Goal: Use online tool/utility: Utilize a website feature to perform a specific function

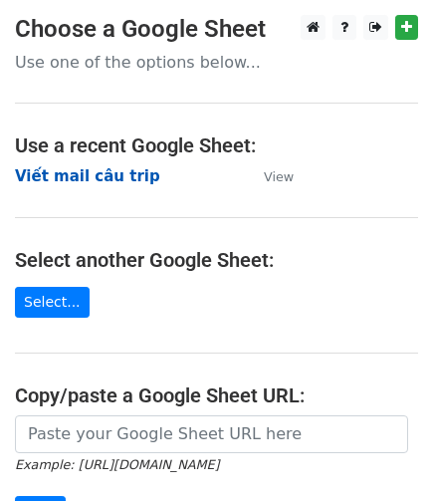
click at [118, 174] on strong "Viết mail câu trip" at bounding box center [87, 176] width 145 height 18
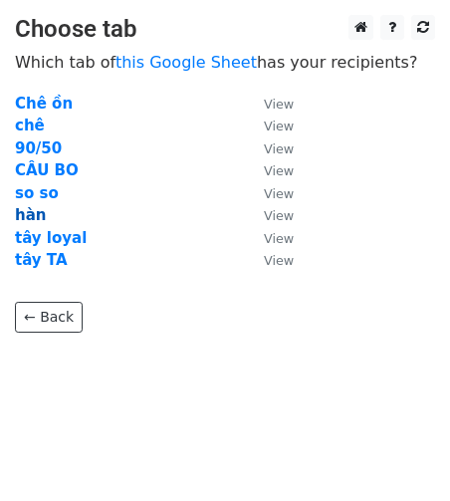
click at [21, 210] on strong "hàn" at bounding box center [30, 215] width 31 height 18
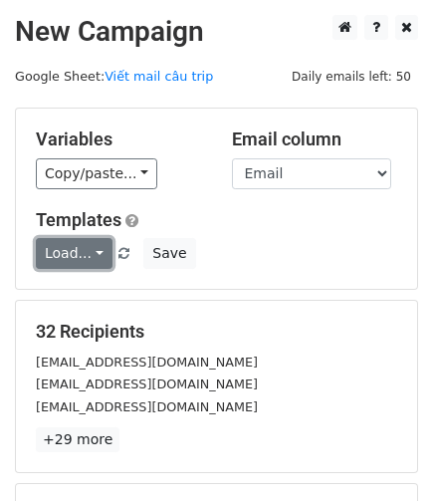
click at [92, 256] on link "Load..." at bounding box center [74, 253] width 77 height 31
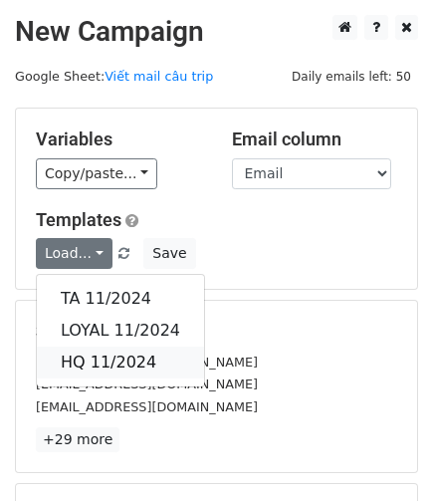
click at [112, 353] on link "HQ 11/2024" at bounding box center [120, 362] width 167 height 32
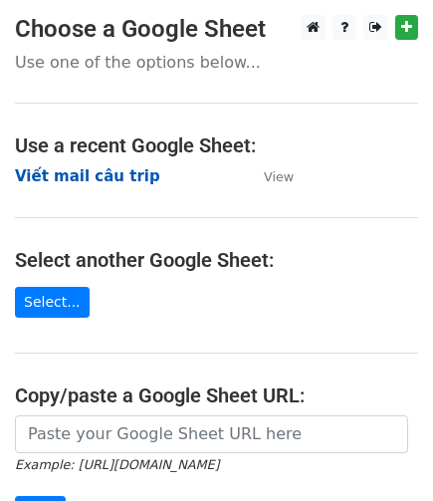
click at [101, 174] on strong "Viết mail câu trip" at bounding box center [87, 176] width 145 height 18
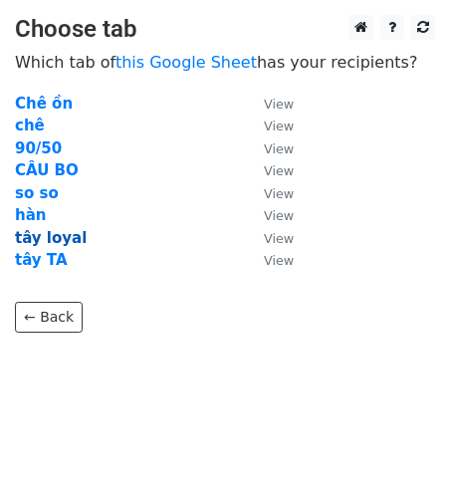
click at [48, 237] on strong "tây loyal" at bounding box center [51, 238] width 72 height 18
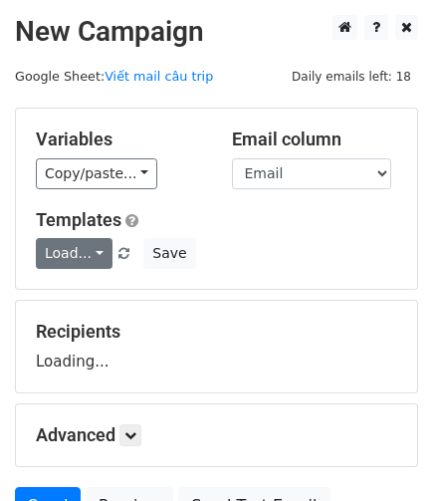
click at [83, 265] on link "Load..." at bounding box center [74, 253] width 77 height 31
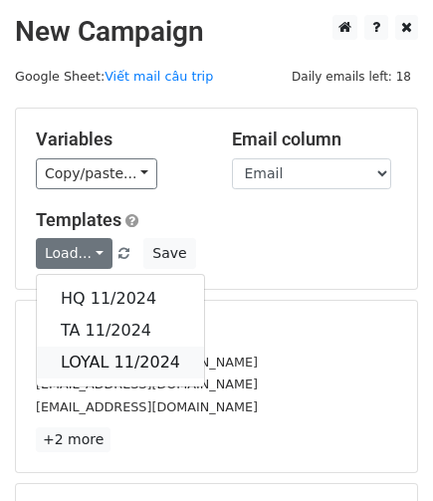
click at [89, 352] on link "LOYAL 11/2024" at bounding box center [120, 362] width 167 height 32
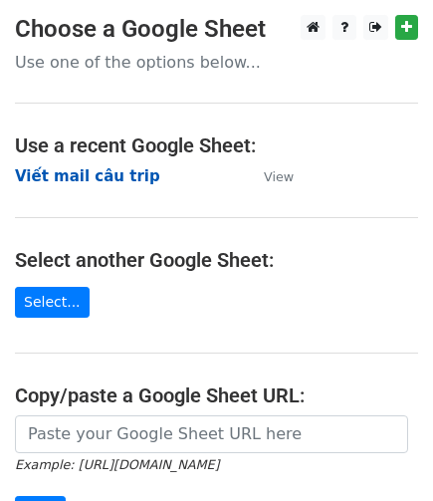
click at [94, 176] on strong "Viết mail câu trip" at bounding box center [87, 176] width 145 height 18
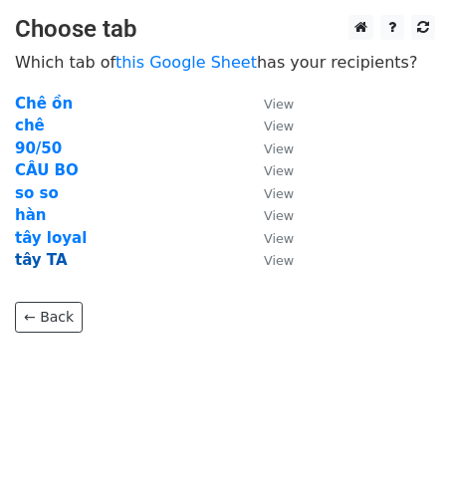
click at [28, 259] on strong "tây TA" at bounding box center [41, 260] width 53 height 18
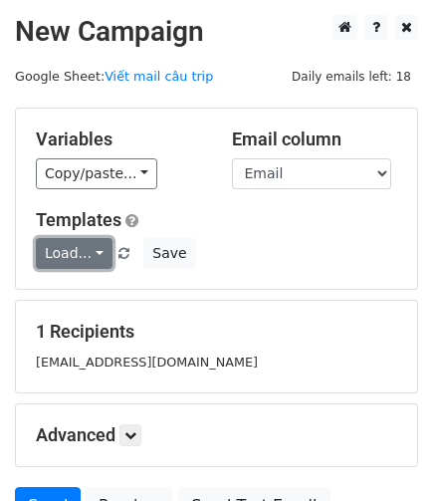
click at [80, 242] on link "Load..." at bounding box center [74, 253] width 77 height 31
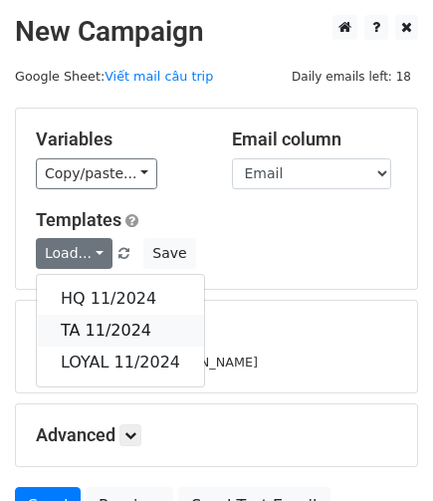
drag, startPoint x: 126, startPoint y: 326, endPoint x: 157, endPoint y: 330, distance: 31.1
click at [126, 326] on link "TA 11/2024" at bounding box center [120, 331] width 167 height 32
